Goal: Task Accomplishment & Management: Use online tool/utility

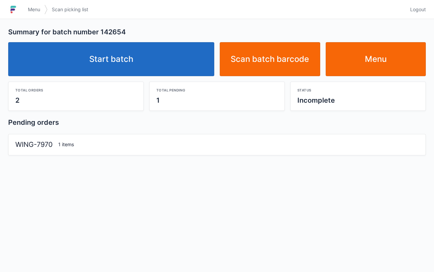
click at [126, 63] on link "Start batch" at bounding box center [111, 59] width 206 height 34
